Goal: Task Accomplishment & Management: Manage account settings

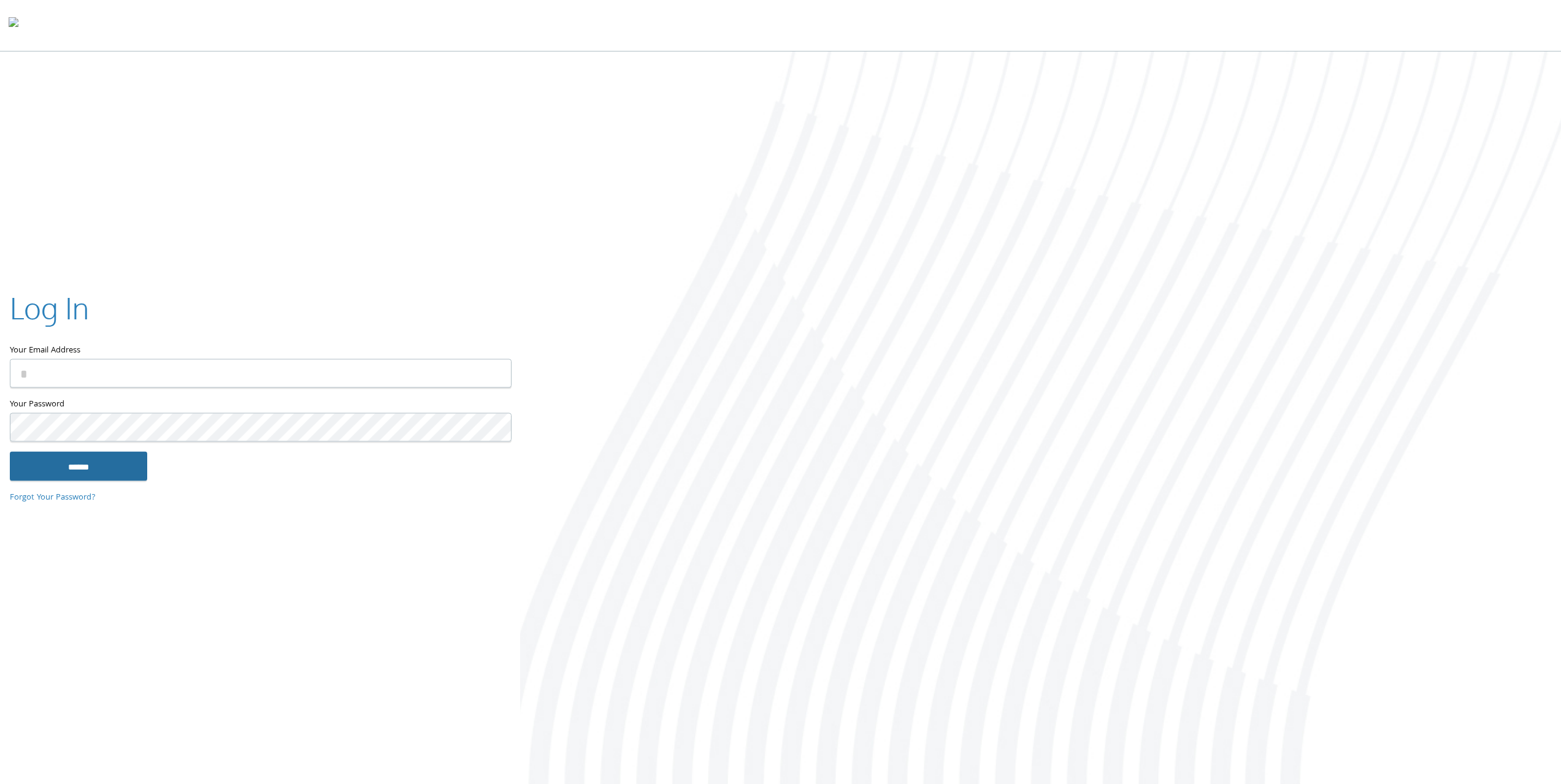
type input "**********"
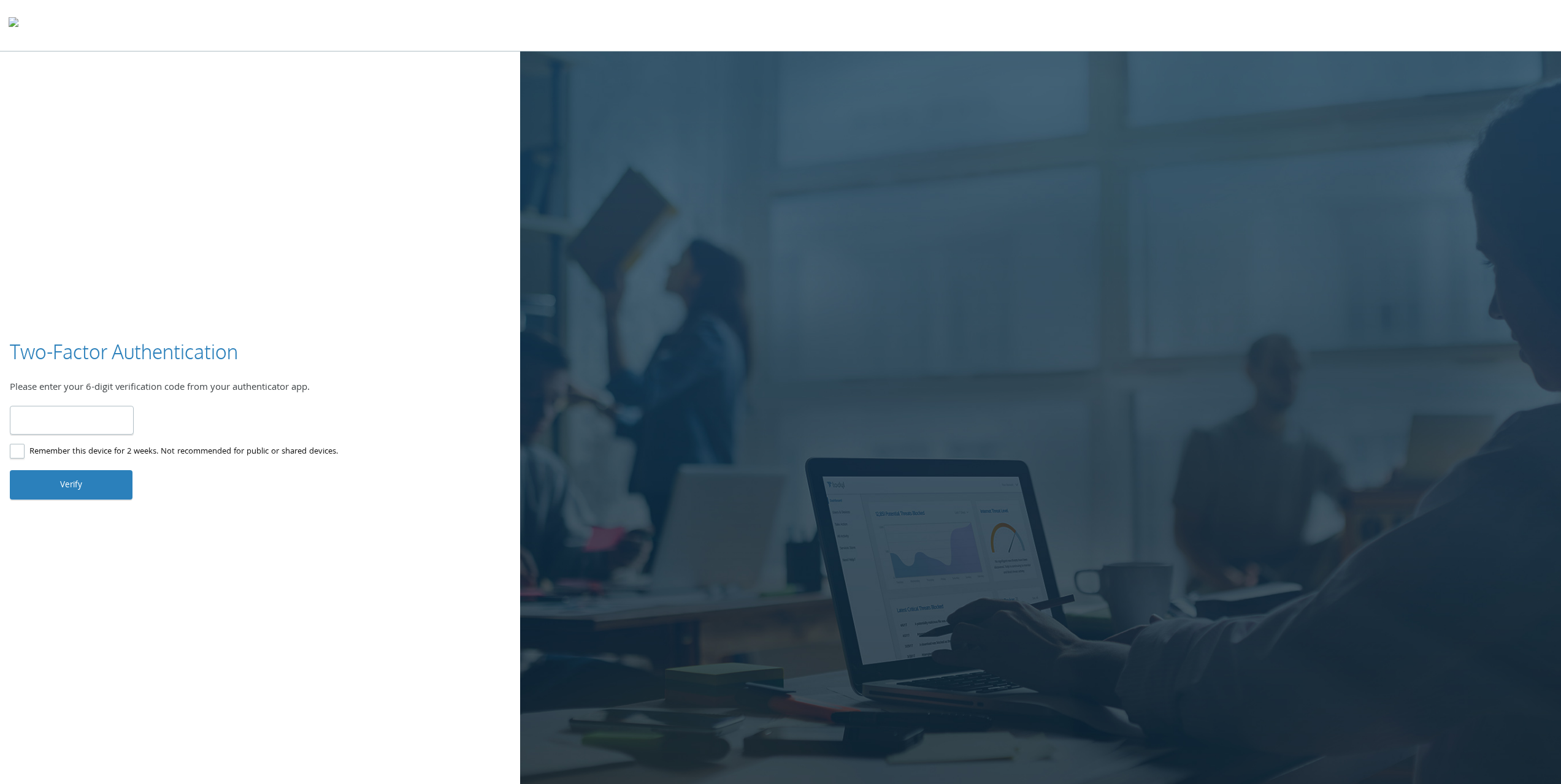
click at [73, 432] on input "number" at bounding box center [72, 420] width 124 height 29
type input "*"
type input "******"
